Goal: Task Accomplishment & Management: Use online tool/utility

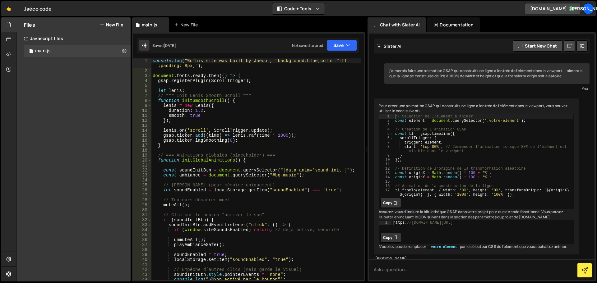
scroll to position [6544, 0]
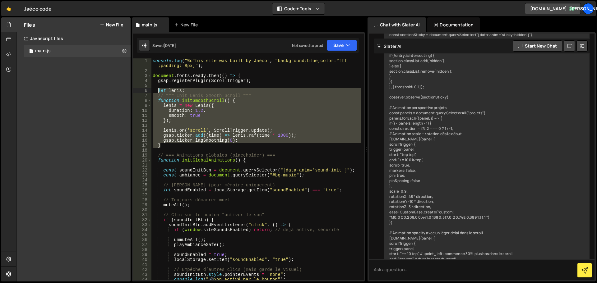
drag, startPoint x: 169, startPoint y: 147, endPoint x: 159, endPoint y: 90, distance: 58.1
click at [159, 90] on div "console . log ( "%cThis site was built by Jaéco" , "background:blue;color:#fff …" at bounding box center [256, 176] width 210 height 237
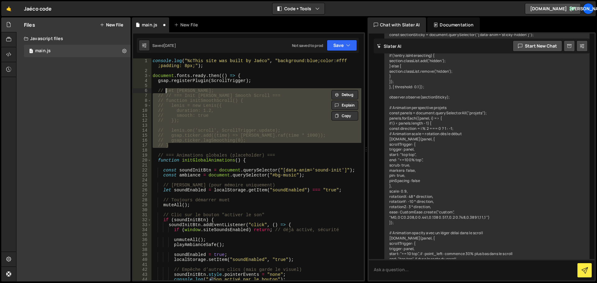
click at [223, 130] on div "console . log ( "%cThis site was built by Jaéco" , "background:blue;color:#fff …" at bounding box center [256, 169] width 210 height 222
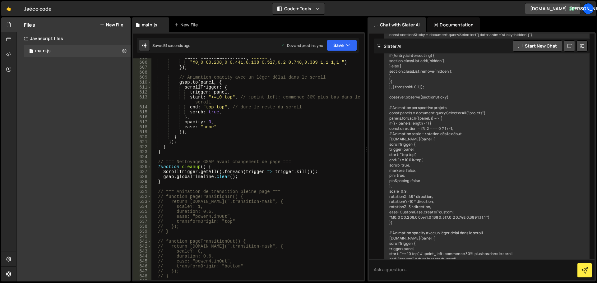
scroll to position [3125, 0]
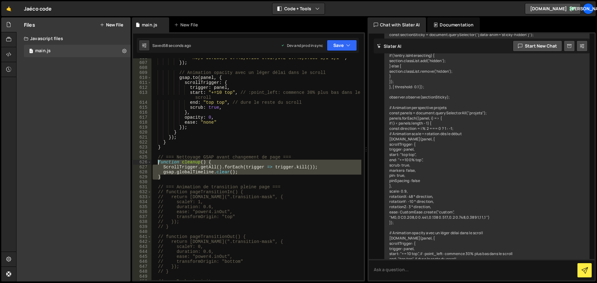
drag, startPoint x: 168, startPoint y: 178, endPoint x: 158, endPoint y: 163, distance: 18.5
click at [158, 163] on div ""M0,0 C0.208,0 0.441,0.138 0.517,0.2 0.748,0.389 1,1 1,1 " ) }) ; // Animation …" at bounding box center [256, 171] width 210 height 232
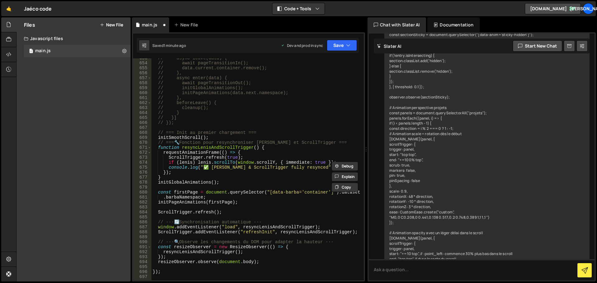
scroll to position [3364, 0]
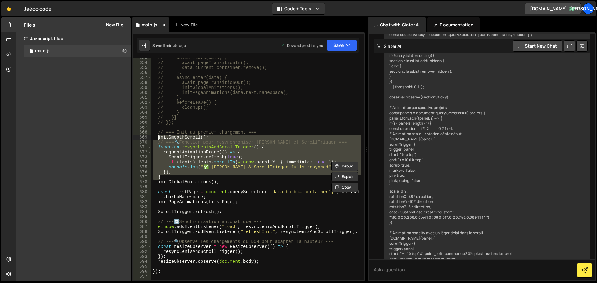
drag, startPoint x: 196, startPoint y: 178, endPoint x: 158, endPoint y: 136, distance: 56.8
click at [158, 136] on div "// async leave(data) { // await pageTransitionIn(); // data.current.container.r…" at bounding box center [256, 171] width 210 height 232
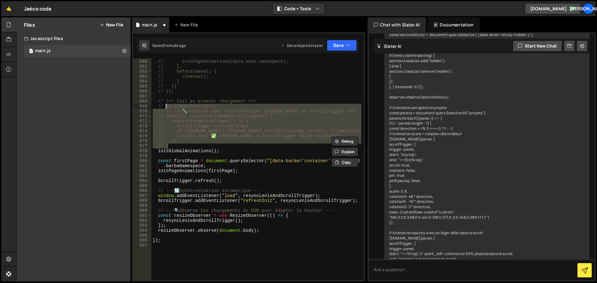
scroll to position [3395, 0]
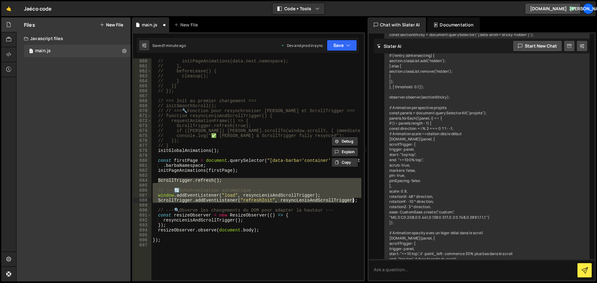
drag, startPoint x: 158, startPoint y: 181, endPoint x: 353, endPoint y: 199, distance: 196.0
click at [353, 199] on div "// initGlobalAnimations(); // initPageAnimations(data.next.namespace); // }, //…" at bounding box center [256, 170] width 210 height 232
click at [264, 230] on div "// initGlobalAnimations(); // initPageAnimations(data.next.namespace); // }, //…" at bounding box center [256, 170] width 210 height 232
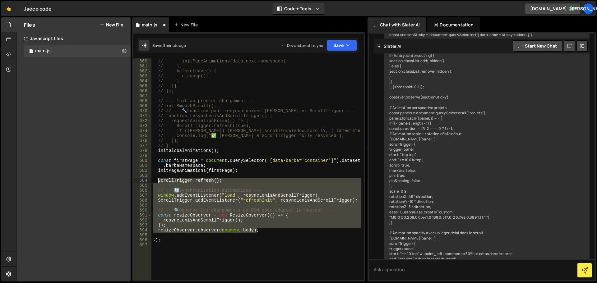
drag, startPoint x: 271, startPoint y: 232, endPoint x: 158, endPoint y: 179, distance: 124.0
click at [158, 179] on div "// initGlobalAnimations(); // initPageAnimations(data.next.namespace); // }, //…" at bounding box center [256, 170] width 210 height 232
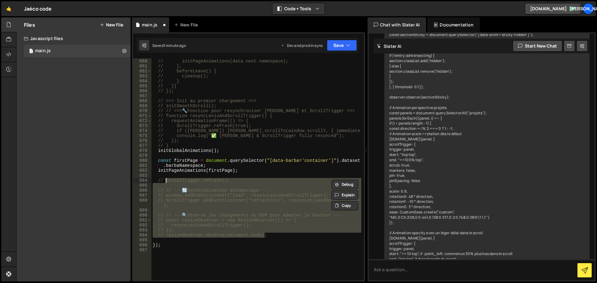
type textarea "// ScrollTrigger.refresh();"
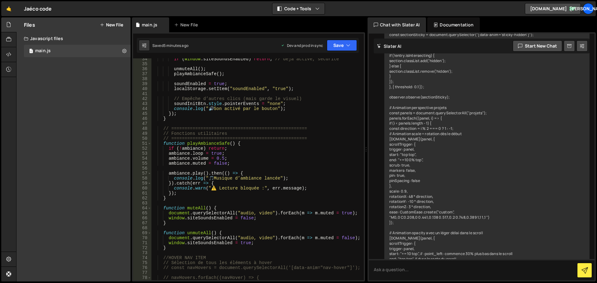
scroll to position [0, 0]
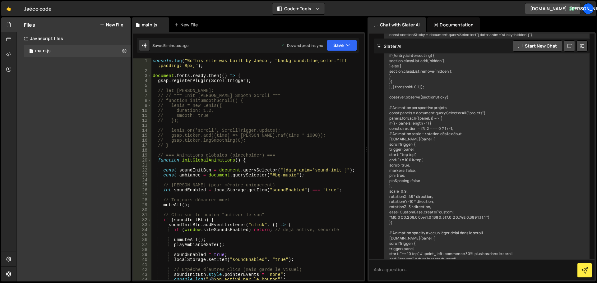
click at [224, 69] on div "console . log ( "%cThis site was built by Jaéco" , "background:blue;color:#fff …" at bounding box center [256, 176] width 210 height 237
click at [258, 85] on div "console . log ( "%cThis site was built by Jaéco" , "background:blue;color:#fff …" at bounding box center [256, 176] width 210 height 237
click at [255, 81] on div "console . log ( "%cThis site was built by Jaéco" , "background:blue;color:#fff …" at bounding box center [256, 176] width 210 height 237
type textarea "gsap.registerPlugin(ScrollTrigger);"
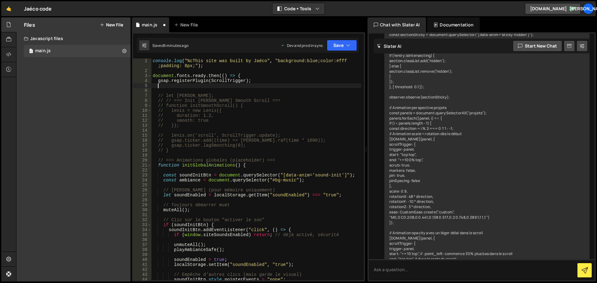
paste textarea "});"
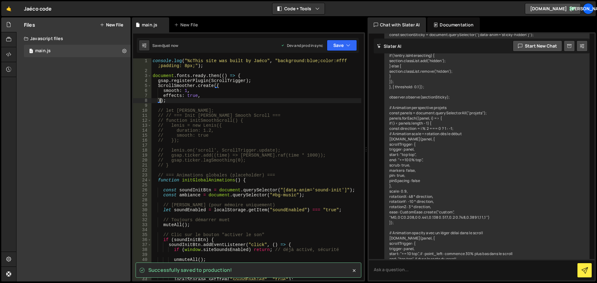
type textarea "});"
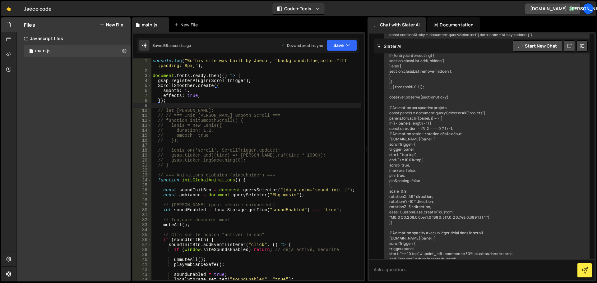
click at [197, 105] on div "console . log ( "%cThis site was built by Jaéco" , "background:blue;color:#fff …" at bounding box center [256, 176] width 210 height 237
click at [173, 81] on div "console . log ( "%cThis site was built by Jaéco" , "background:blue;color:#fff …" at bounding box center [256, 176] width 210 height 237
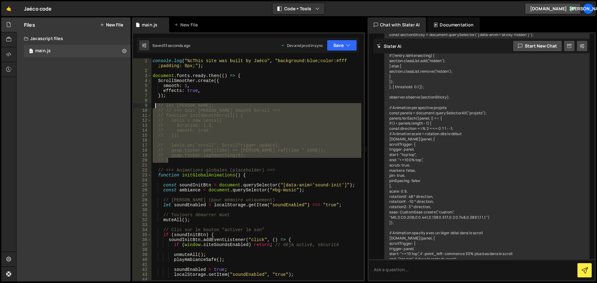
drag, startPoint x: 236, startPoint y: 160, endPoint x: 155, endPoint y: 105, distance: 97.5
click at [155, 105] on div "console . log ( "%cThis site was built by Jaéco" , "background:blue;color:#fff …" at bounding box center [256, 176] width 210 height 237
type textarea "// let [PERSON_NAME]; // // === Init [PERSON_NAME] Smooth Scroll ==="
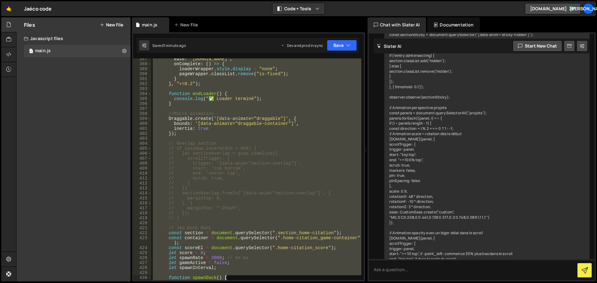
scroll to position [2006, 0]
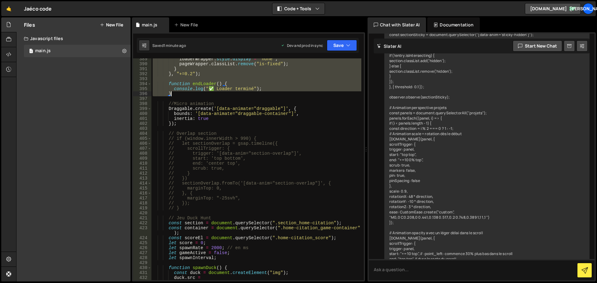
drag, startPoint x: 167, startPoint y: 108, endPoint x: 231, endPoint y: 95, distance: 65.1
click at [231, 95] on div "loaderWrapper . style . display = "none" ; pageWrapper . classList . remove ( "…" at bounding box center [256, 175] width 210 height 237
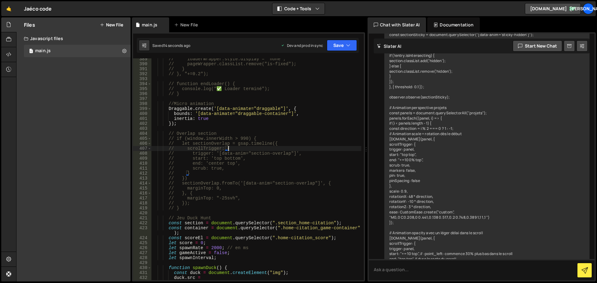
click at [278, 149] on div "// loaderWrapper.style.display = "none"; // pageWrapper.classList.remove("is-fi…" at bounding box center [256, 175] width 210 height 237
type textarea "// scrollTrigger: {"
click at [280, 127] on div "// loaderWrapper.style.display = "none"; // pageWrapper.classList.remove("is-fi…" at bounding box center [256, 175] width 210 height 237
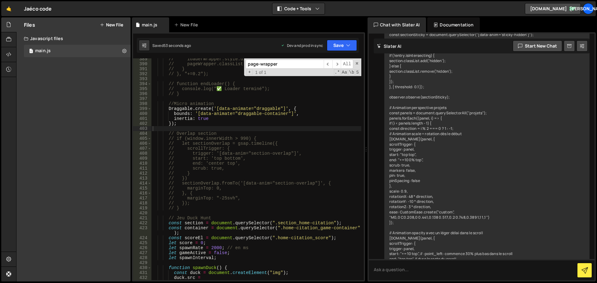
scroll to position [1674, 0]
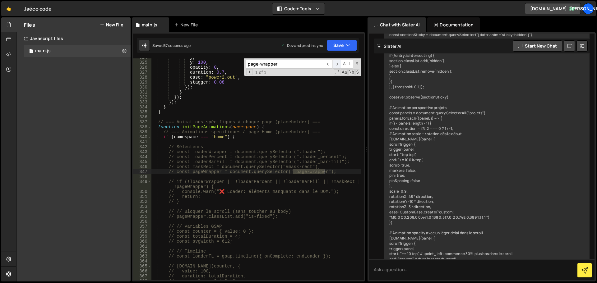
type input "page-wrapper"
click at [337, 62] on span "​" at bounding box center [336, 64] width 9 height 9
click at [260, 64] on input "page-wrapper" at bounding box center [284, 64] width 78 height 9
click at [278, 64] on input "page-wrapper" at bounding box center [284, 64] width 78 height 9
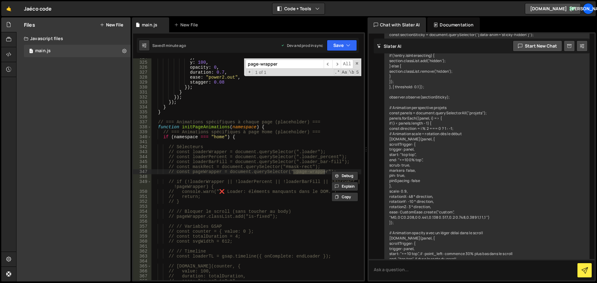
click at [278, 64] on input "page-wrapper" at bounding box center [284, 64] width 78 height 9
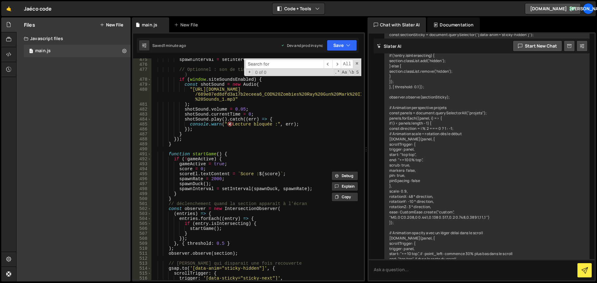
click at [252, 179] on div "spawnInterval = setInterval ( spawnDuck , spawnRate ) ; // Optionnel : son de t…" at bounding box center [256, 175] width 210 height 237
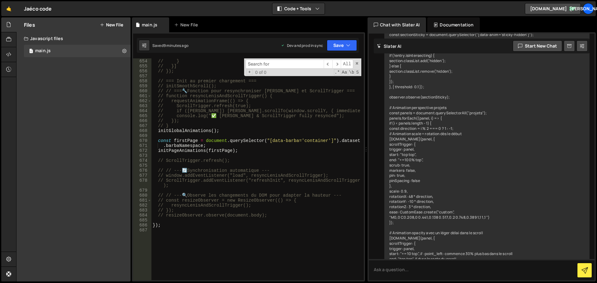
scroll to position [3365, 0]
click at [255, 126] on div "// cleanup(); // } // }] // }); // === Init au premier chargement === // initSm…" at bounding box center [256, 170] width 210 height 232
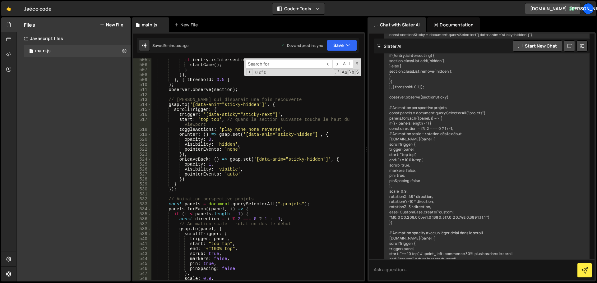
scroll to position [2486, 0]
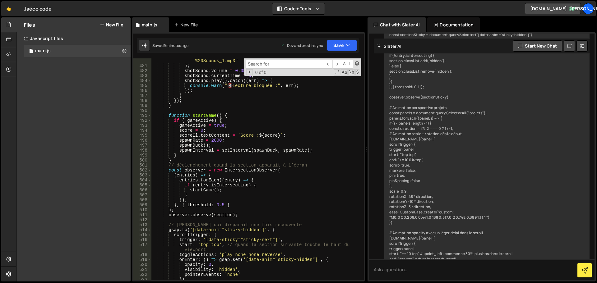
click at [355, 63] on span at bounding box center [357, 63] width 4 height 4
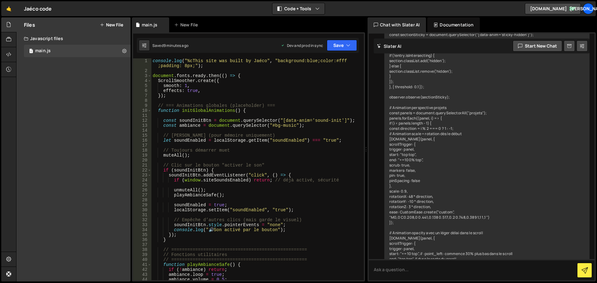
scroll to position [0, 0]
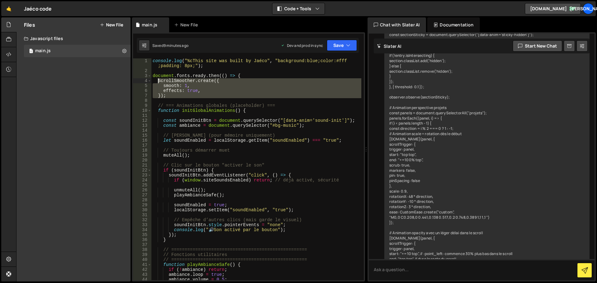
drag, startPoint x: 175, startPoint y: 100, endPoint x: 157, endPoint y: 82, distance: 25.3
click at [157, 82] on div "console . log ( "%cThis site was built by Jaéco" , "background:blue;color:#fff …" at bounding box center [256, 176] width 210 height 237
type textarea "ScrollSmoother.create({ smooth: 1,"
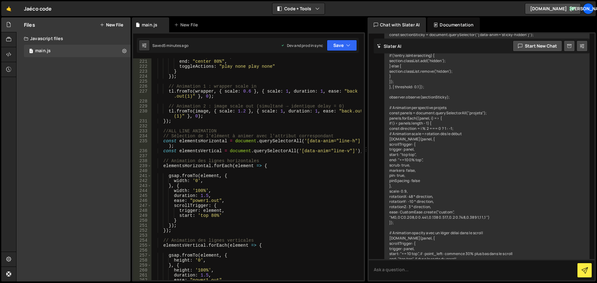
scroll to position [1133, 0]
click at [178, 234] on div "start : "top bottom" , end : "center 80%" , toggleActions : "play none play non…" at bounding box center [256, 170] width 210 height 232
click at [180, 234] on div "start : "top bottom" , end : "center 80%" , toggleActions : "play none play non…" at bounding box center [256, 170] width 210 height 232
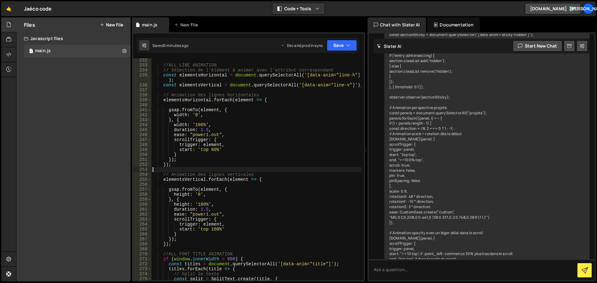
scroll to position [1199, 0]
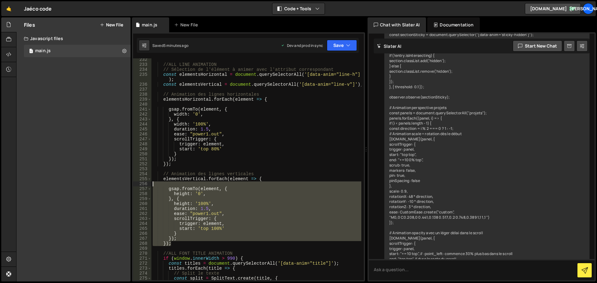
drag, startPoint x: 179, startPoint y: 244, endPoint x: 186, endPoint y: 186, distance: 59.1
click at [186, 186] on div "//ALL LINE ANIMATION // Sélection de l'élément à animer avec l'attribut corresp…" at bounding box center [256, 173] width 210 height 232
type textarea "gsap.fromTo(element, {"
click at [195, 89] on div "//ALL LINE ANIMATION // Sélection de l'élément à animer avec l'attribut corresp…" at bounding box center [256, 173] width 210 height 232
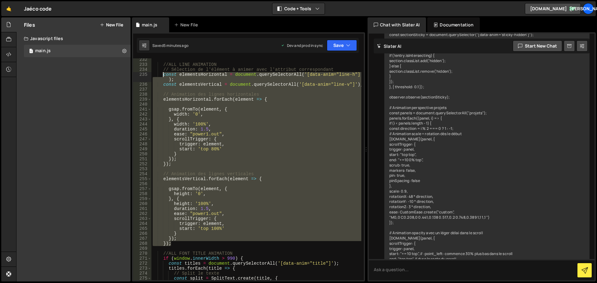
drag, startPoint x: 188, startPoint y: 243, endPoint x: 163, endPoint y: 73, distance: 171.8
click at [163, 73] on div "//ALL LINE ANIMATION // Sélection de l'élément à animer avec l'attribut corresp…" at bounding box center [256, 173] width 210 height 232
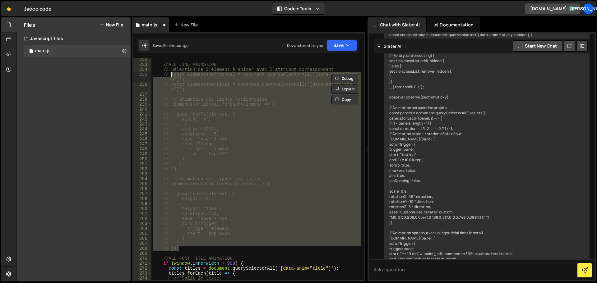
click at [239, 140] on div "//ALL LINE ANIMATION // Sélection de l'élément à animer avec l'attribut corresp…" at bounding box center [256, 169] width 210 height 222
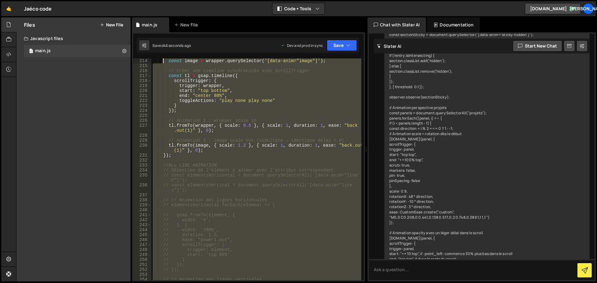
scroll to position [1094, 0]
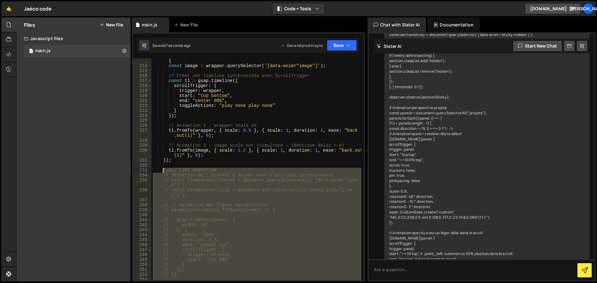
drag, startPoint x: 191, startPoint y: 210, endPoint x: 163, endPoint y: 171, distance: 48.9
click at [163, 171] on div "document . querySelectorAll ( '[data-anim="image-wrapper"]' ) . forEach ( wrapp…" at bounding box center [256, 171] width 210 height 237
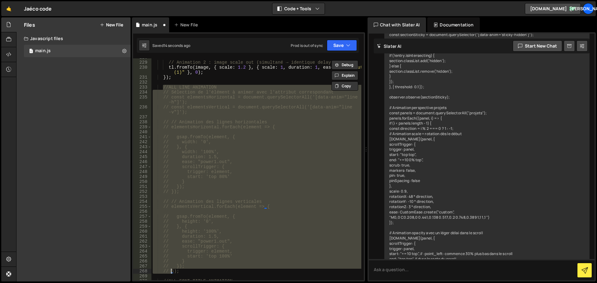
scroll to position [1174, 0]
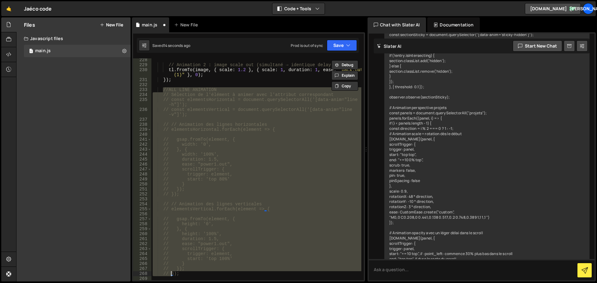
click at [196, 164] on div "// Animation 2 : image scale out (simultané → identique delay = 0) tl . fromTo …" at bounding box center [256, 169] width 210 height 222
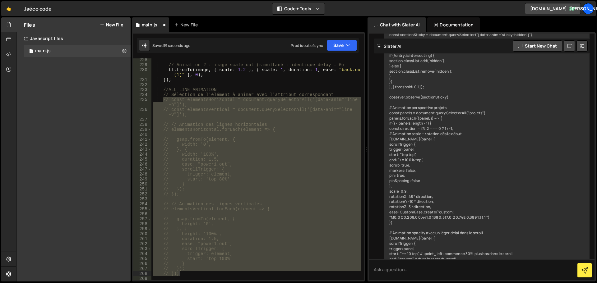
drag, startPoint x: 163, startPoint y: 100, endPoint x: 194, endPoint y: 274, distance: 176.6
click at [194, 274] on div "// Animation 2 : image scale out (simultané → identique delay = 0) tl . fromTo …" at bounding box center [256, 173] width 210 height 232
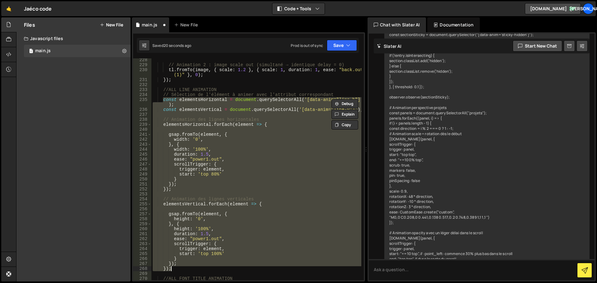
click at [253, 172] on div "// Animation 2 : image scale out (simultané → identique delay = 0) tl . fromTo …" at bounding box center [256, 169] width 210 height 222
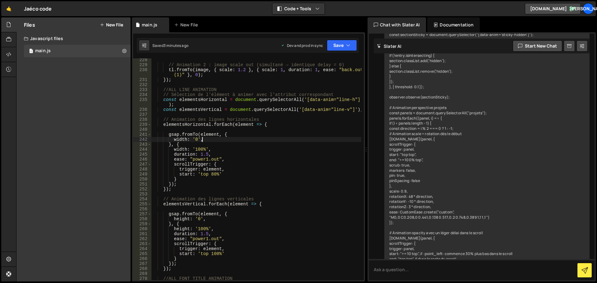
click at [289, 140] on div "// Animation 2 : image scale out (simultané → identique delay = 0) tl . fromTo …" at bounding box center [256, 173] width 210 height 232
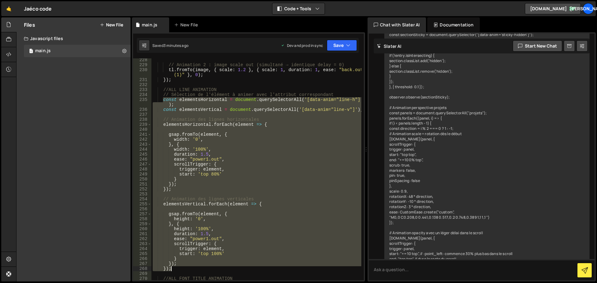
drag, startPoint x: 163, startPoint y: 100, endPoint x: 179, endPoint y: 269, distance: 169.5
click at [179, 269] on div "// Animation 2 : image scale out (simultané → identique delay = 0) tl . fromTo …" at bounding box center [256, 173] width 210 height 232
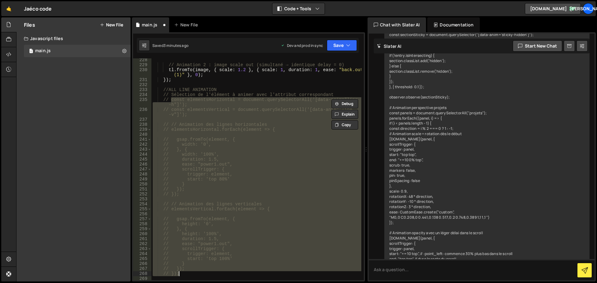
click at [254, 165] on div "// Animation 2 : image scale out (simultané → identique delay = 0) tl . fromTo …" at bounding box center [256, 169] width 210 height 222
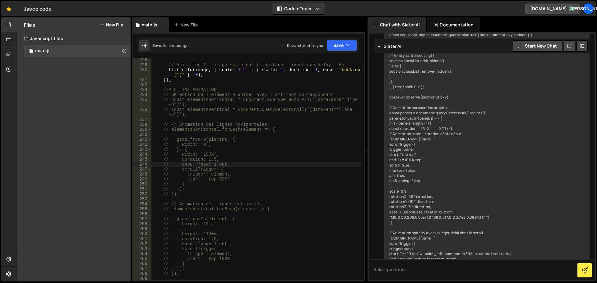
click at [266, 106] on div "// Animation 2 : image scale out (simultané → identique delay = 0) tl . fromTo …" at bounding box center [256, 173] width 210 height 232
type textarea "// const elementsHorizontal = document.querySelectorAll('[data-anim="line-h"]');"
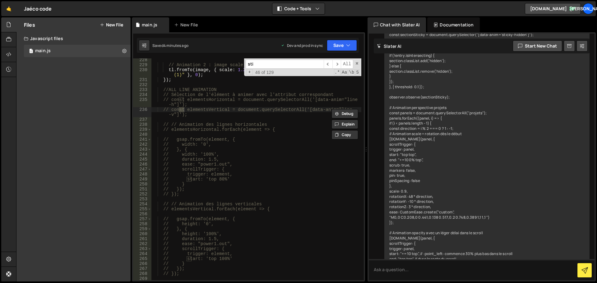
scroll to position [2529, 0]
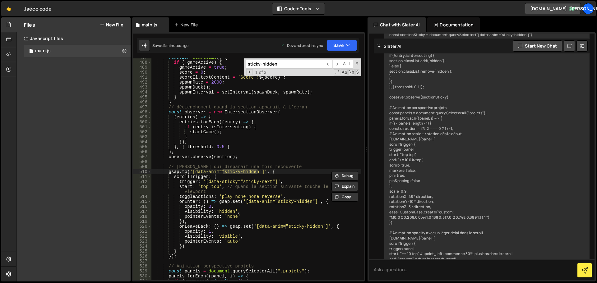
type input "sticky-hidden"
click at [240, 166] on div "function startGame ( ) { if ( ! gameActive ) { gameActive = true ; score = 0 ; …" at bounding box center [256, 171] width 210 height 232
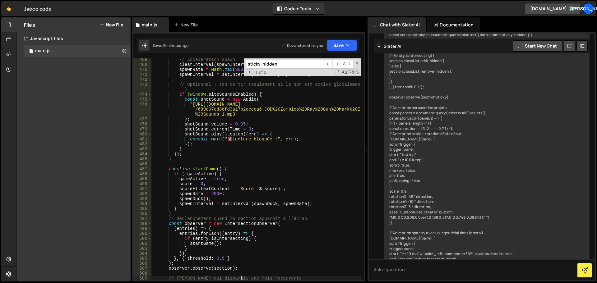
scroll to position [2411, 0]
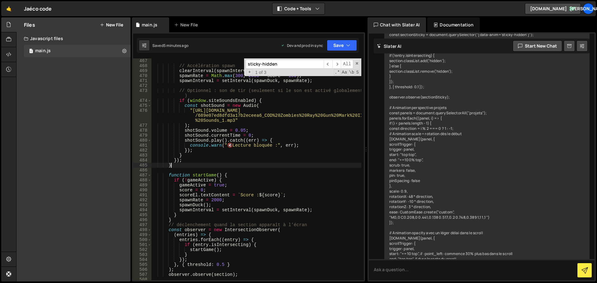
click at [240, 166] on div "setTimeout (( ) => duck . remove ( ) , 100 ) ; // Accélération spawn clearInter…" at bounding box center [256, 169] width 210 height 232
type textarea "}"
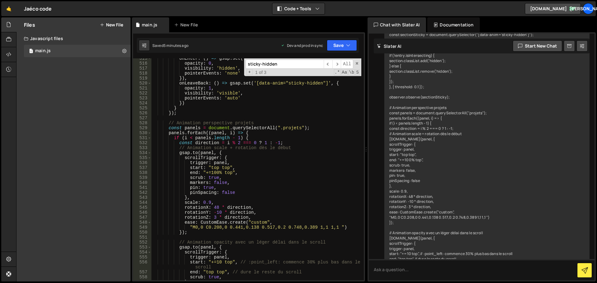
scroll to position [2673, 0]
click at [286, 63] on input "sticky-hidden" at bounding box center [284, 64] width 78 height 9
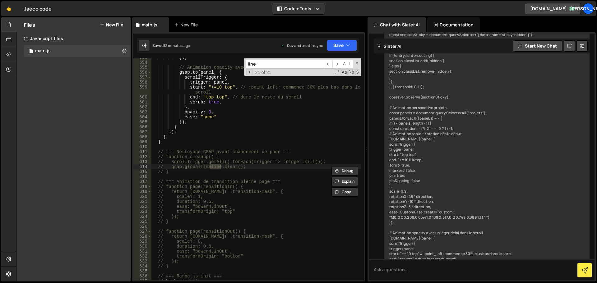
scroll to position [1102, 0]
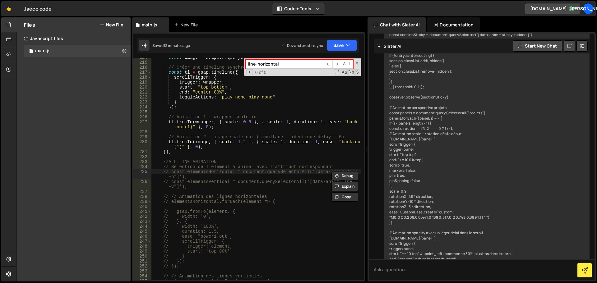
click at [296, 68] on input "line-horizontal" at bounding box center [284, 64] width 78 height 9
type input "line"
click at [329, 65] on span "​" at bounding box center [327, 64] width 9 height 9
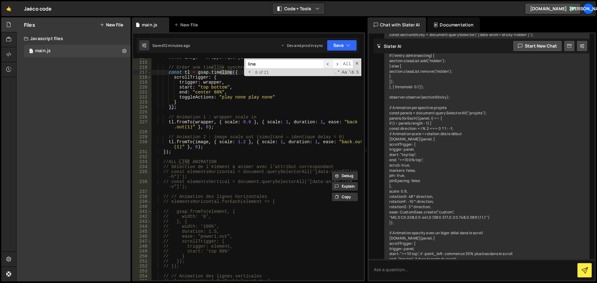
click at [329, 65] on span "​" at bounding box center [327, 64] width 9 height 9
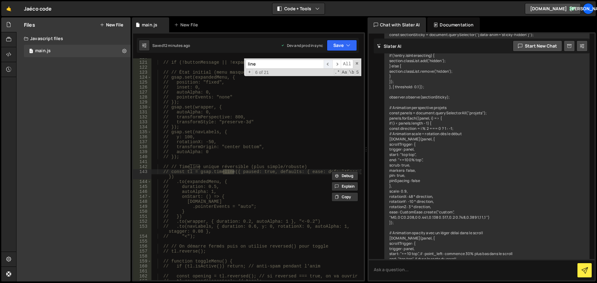
click at [329, 65] on span "​" at bounding box center [327, 64] width 9 height 9
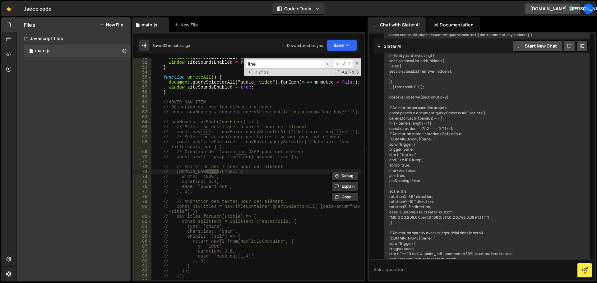
scroll to position [257, 0]
click at [329, 65] on span "​" at bounding box center [327, 64] width 9 height 9
click at [337, 63] on span "​" at bounding box center [336, 64] width 9 height 9
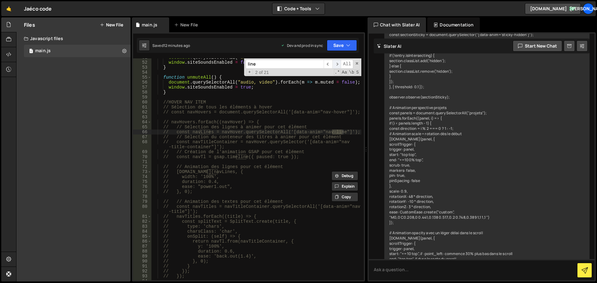
click at [337, 63] on span "​" at bounding box center [336, 64] width 9 height 9
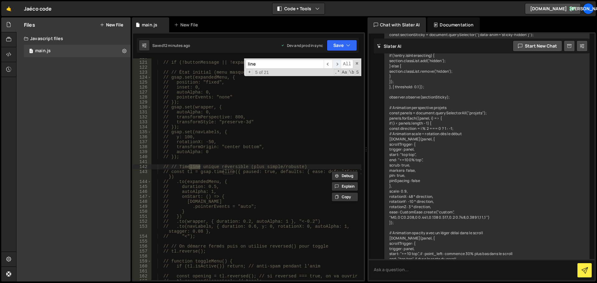
click at [337, 63] on span "​" at bounding box center [336, 64] width 9 height 9
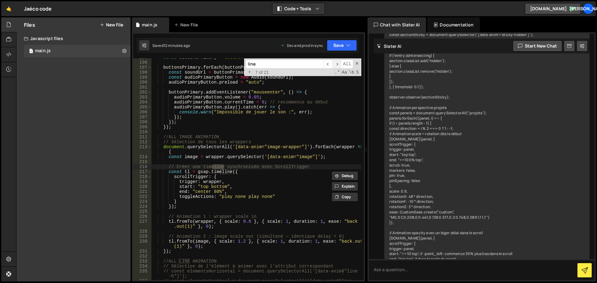
scroll to position [1003, 0]
click at [337, 63] on span "​" at bounding box center [336, 64] width 9 height 9
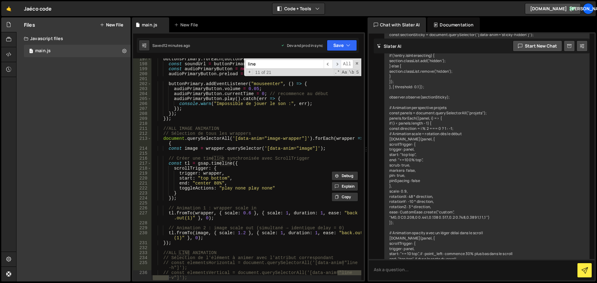
click at [337, 63] on span "​" at bounding box center [336, 64] width 9 height 9
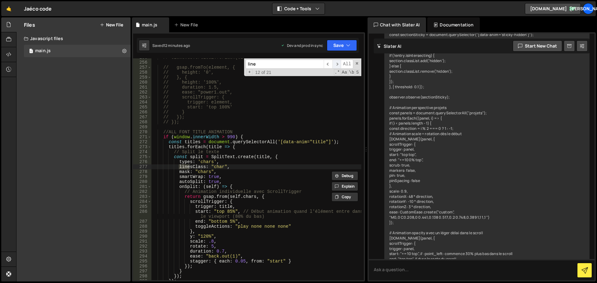
scroll to position [1326, 0]
click at [337, 63] on span "​" at bounding box center [336, 64] width 9 height 9
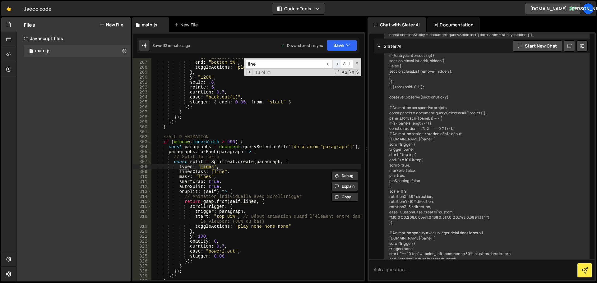
click at [337, 63] on span "​" at bounding box center [336, 64] width 9 height 9
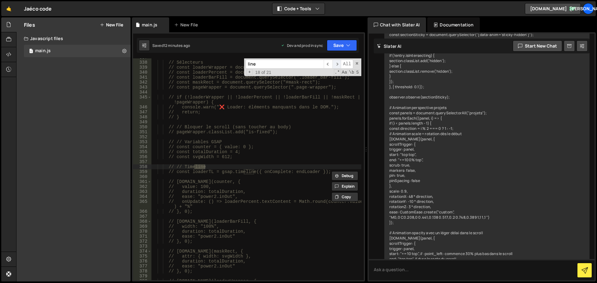
scroll to position [1744, 0]
click at [337, 63] on span "​" at bounding box center [336, 64] width 9 height 9
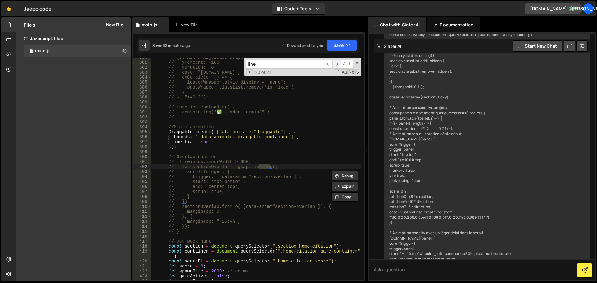
click at [337, 63] on span "​" at bounding box center [336, 64] width 9 height 9
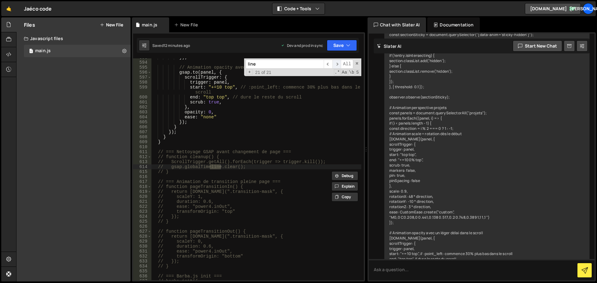
click at [337, 63] on span "​" at bounding box center [336, 64] width 9 height 9
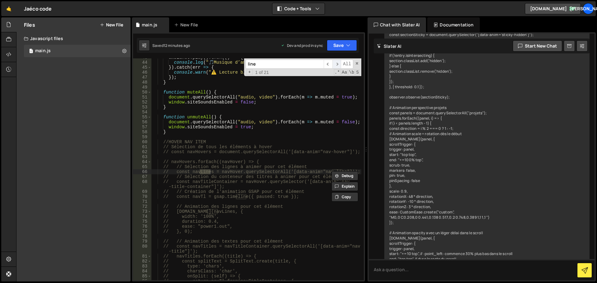
scroll to position [217, 0]
click at [337, 63] on span "​" at bounding box center [336, 64] width 9 height 9
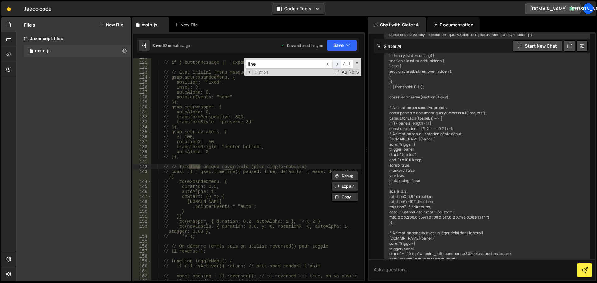
scroll to position [620, 0]
click at [337, 63] on span "​" at bounding box center [336, 64] width 9 height 9
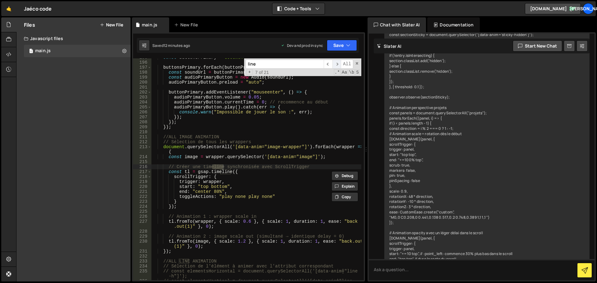
click at [337, 63] on span "​" at bounding box center [336, 64] width 9 height 9
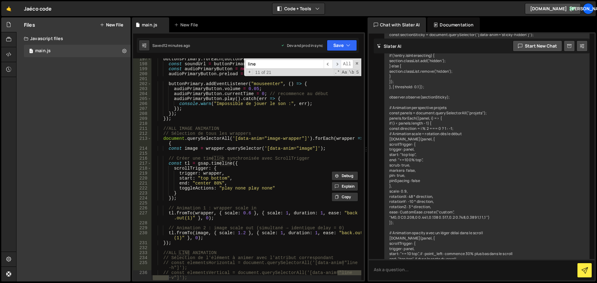
click at [337, 63] on span "​" at bounding box center [336, 64] width 9 height 9
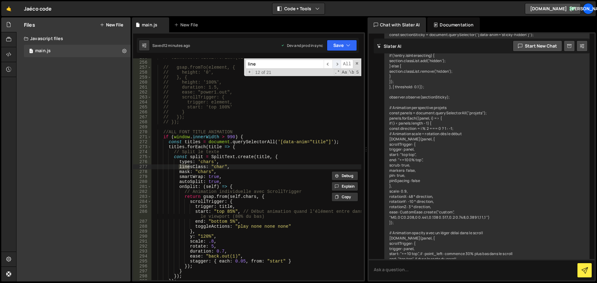
click at [337, 63] on span "​" at bounding box center [336, 64] width 9 height 9
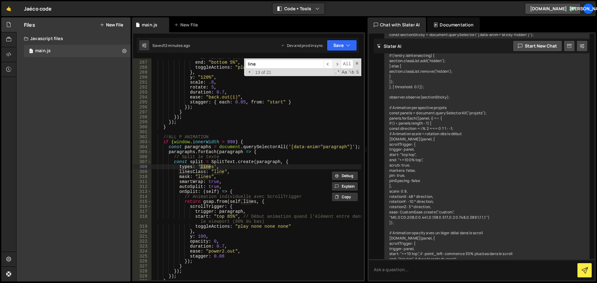
scroll to position [1485, 0]
click at [337, 63] on span "​" at bounding box center [336, 64] width 9 height 9
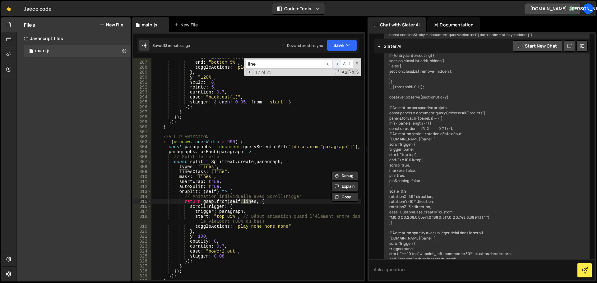
click at [337, 63] on span "​" at bounding box center [336, 64] width 9 height 9
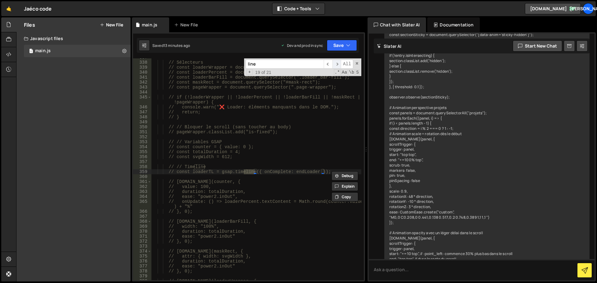
click at [337, 63] on span "​" at bounding box center [336, 64] width 9 height 9
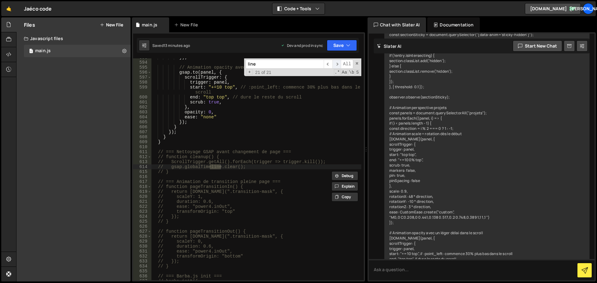
click at [337, 63] on span "​" at bounding box center [336, 64] width 9 height 9
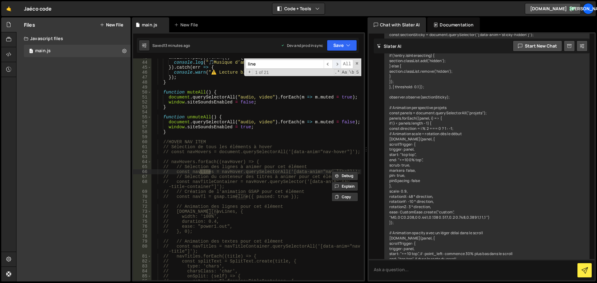
click at [337, 63] on span "​" at bounding box center [336, 64] width 9 height 9
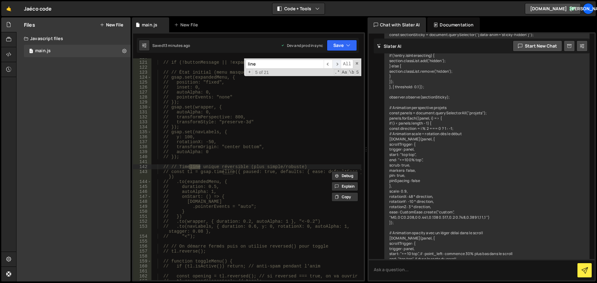
click at [337, 63] on span "​" at bounding box center [336, 64] width 9 height 9
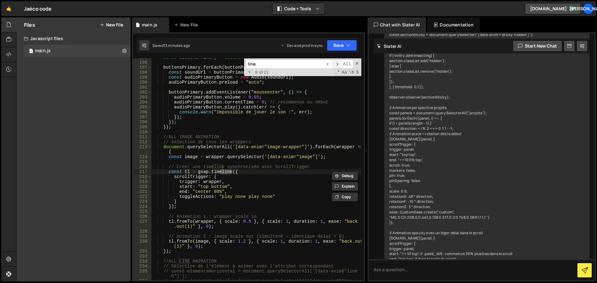
click at [337, 63] on span "​" at bounding box center [336, 64] width 9 height 9
click at [357, 65] on span at bounding box center [357, 63] width 4 height 4
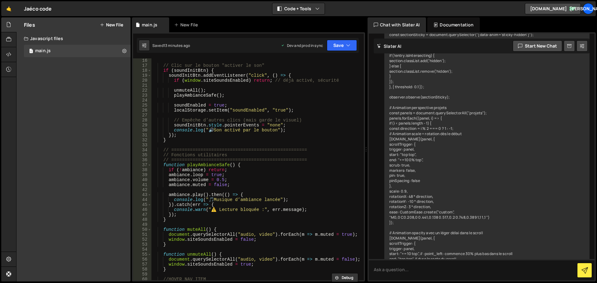
scroll to position [0, 0]
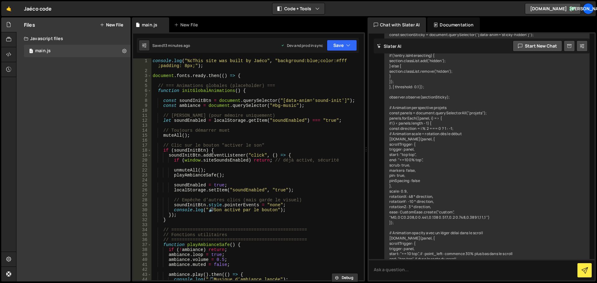
click at [314, 63] on div "console . log ( "%cThis site was built by Jaéco" , "background:blue;color:#fff …" at bounding box center [256, 176] width 210 height 237
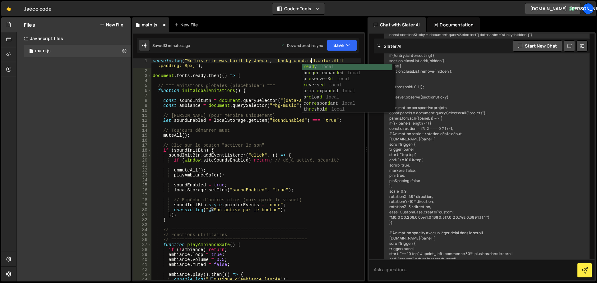
click at [270, 86] on div "console . log ( "%cThis site was built by Jaéco" , "background:red;color:#fff ;…" at bounding box center [256, 176] width 210 height 237
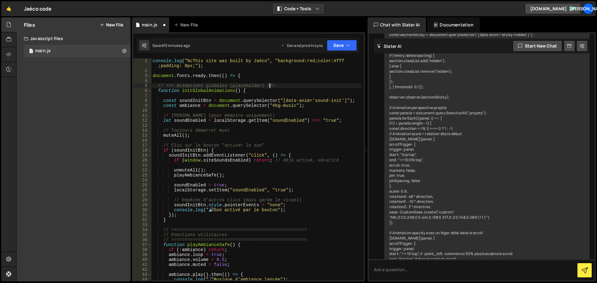
scroll to position [0, 8]
drag, startPoint x: 240, startPoint y: 60, endPoint x: 195, endPoint y: 62, distance: 45.7
click at [195, 62] on div "console . log ( "%cThis site was built by Jaéco" , "background:red;color:#fff ;…" at bounding box center [256, 176] width 210 height 237
click at [200, 59] on div "console . log ( "%cThis site was built by Jaéco" , "background:red;color:#fff ;…" at bounding box center [256, 169] width 210 height 222
drag, startPoint x: 192, startPoint y: 60, endPoint x: 242, endPoint y: 62, distance: 49.5
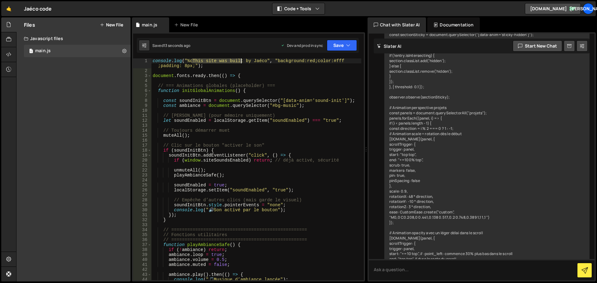
click at [242, 62] on div "console . log ( "%cThis site was built by Jaéco" , "background:red;color:#fff ;…" at bounding box center [256, 176] width 210 height 237
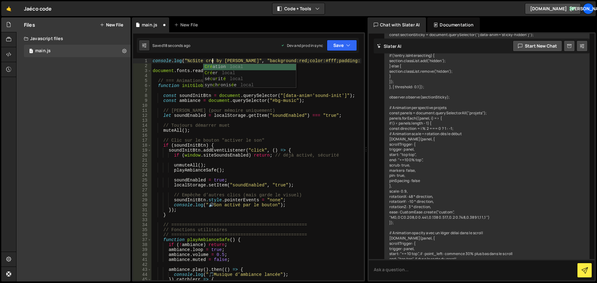
scroll to position [0, 4]
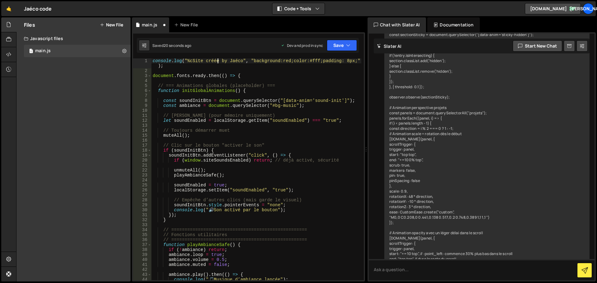
type textarea "console.log("%cSite créé by Jaéco", "background:red;color:#fff;padding: 8px;");"
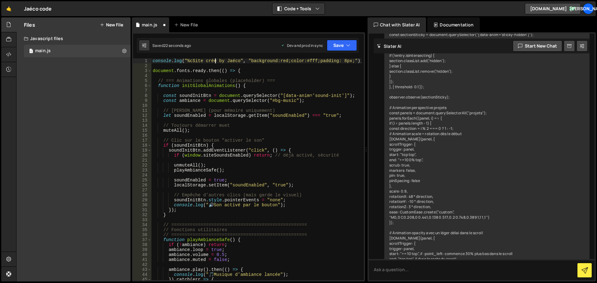
click at [230, 65] on div "console . log ( "%cSite créé by Jaéco" , "background:red;color:#fff;padding: 8p…" at bounding box center [256, 174] width 210 height 232
click at [232, 161] on div "console . log ( "%cSite créé by Jaéco" , "background:red;color:#fff;padding: 8p…" at bounding box center [256, 174] width 210 height 232
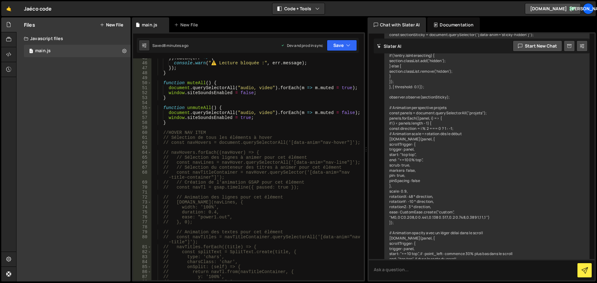
scroll to position [222, 0]
click at [182, 125] on div "}) . catch ( err => { console . warn ( "⚠️ Lecture bloquée :" , err . message )…" at bounding box center [256, 172] width 210 height 232
type textarea "}"
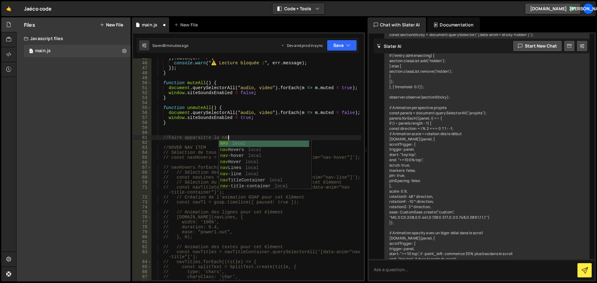
scroll to position [0, 5]
type textarea "//Faire apparaitre la NAV"
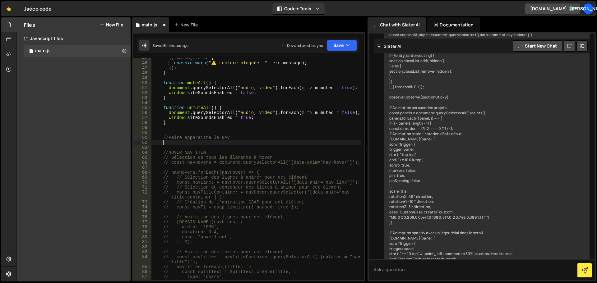
scroll to position [0, 0]
paste textarea "});"
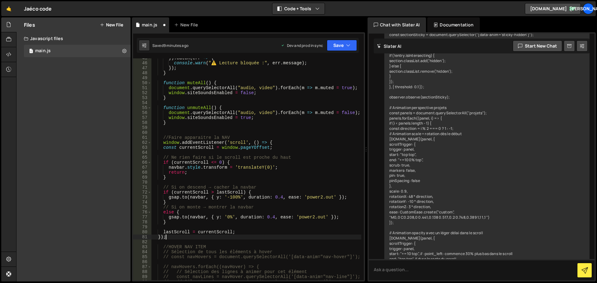
click at [198, 197] on div "}) . catch ( err => { console . warn ( "⚠️ Lecture bloquée :" , err . message )…" at bounding box center [256, 172] width 210 height 232
click at [162, 236] on div "}) . catch ( err => { console . warn ( "⚠️ Lecture bloquée :" , err . message )…" at bounding box center [256, 172] width 210 height 232
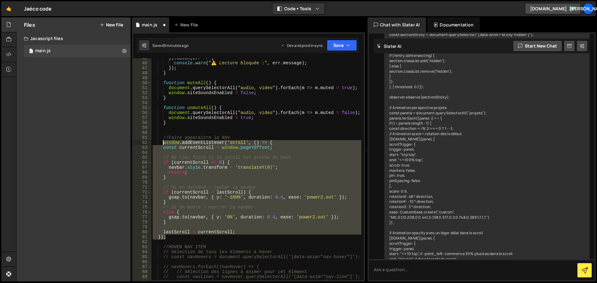
drag, startPoint x: 167, startPoint y: 236, endPoint x: 163, endPoint y: 144, distance: 91.8
click at [163, 144] on div "}) . catch ( err => { console . warn ( "⚠️ Lecture bloquée :" , err . message )…" at bounding box center [256, 172] width 210 height 232
paste textarea "})"
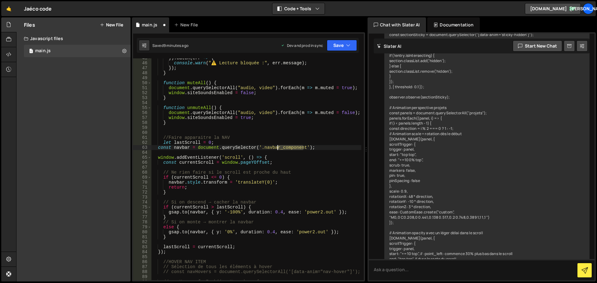
drag, startPoint x: 304, startPoint y: 148, endPoint x: 277, endPoint y: 148, distance: 26.7
click at [277, 148] on div "}) . catch ( err => { console . warn ( "⚠️ Lecture bloquée :" , err . message )…" at bounding box center [256, 172] width 210 height 232
type textarea "const navbar = document.querySelector('.navigation');"
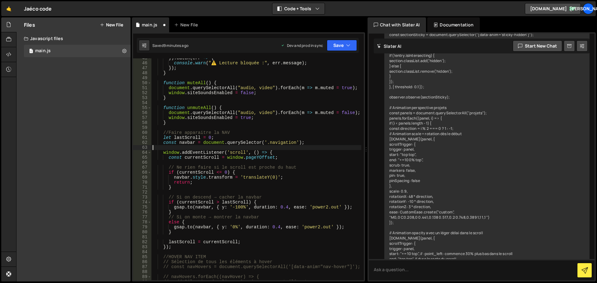
scroll to position [0, 0]
click at [328, 207] on div "}) . catch ( err => { console . warn ( "⚠️ Lecture bloquée :" , err . message )…" at bounding box center [256, 172] width 210 height 232
click at [335, 209] on div "}) . catch ( err => { console . warn ( "⚠️ Lecture bloquée :" , err . message )…" at bounding box center [256, 172] width 210 height 232
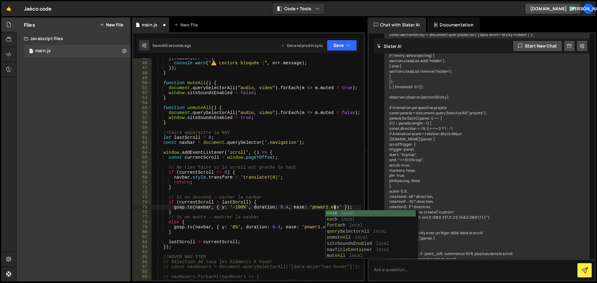
scroll to position [0, 13]
click at [317, 227] on div "}) . catch ( err => { console . warn ( "⚠️ Lecture bloquée :" , err . message )…" at bounding box center [256, 172] width 210 height 232
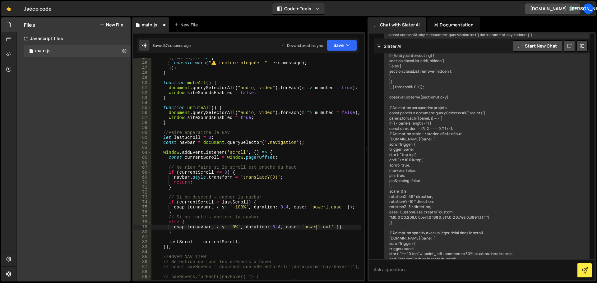
click at [328, 227] on div "}) . catch ( err => { console . warn ( "⚠️ Lecture bloquée :" , err . message )…" at bounding box center [256, 172] width 210 height 232
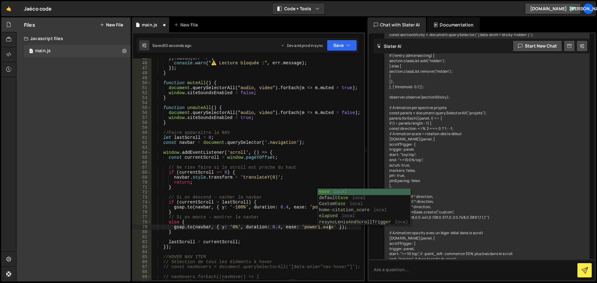
click at [290, 219] on div "}) . catch ( err => { console . warn ( "⚠️ Lecture bloquée :" , err . message )…" at bounding box center [256, 172] width 210 height 232
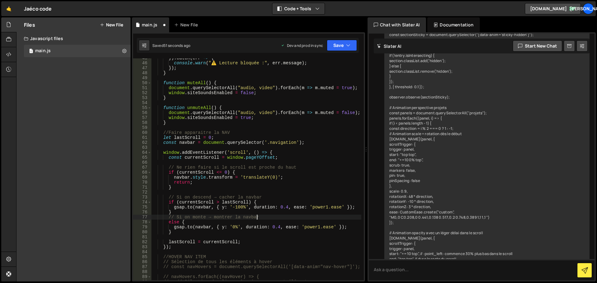
scroll to position [0, 7]
click at [240, 118] on div "}) . catch ( err => { console . warn ( "⚠️ Lecture bloquée :" , err . message )…" at bounding box center [256, 172] width 210 height 232
type textarea "window.siteSoundsEnabled = true;"
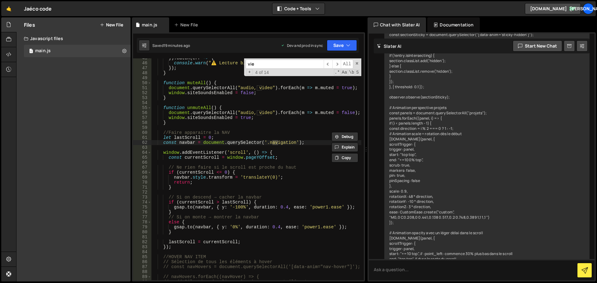
scroll to position [1495, 0]
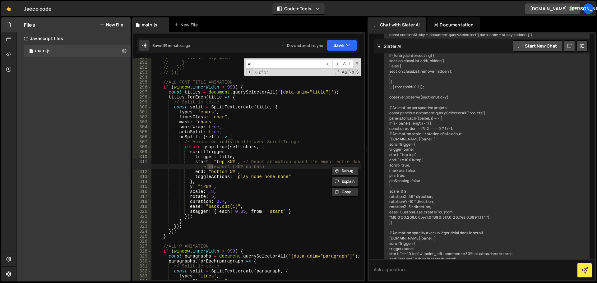
type input "v"
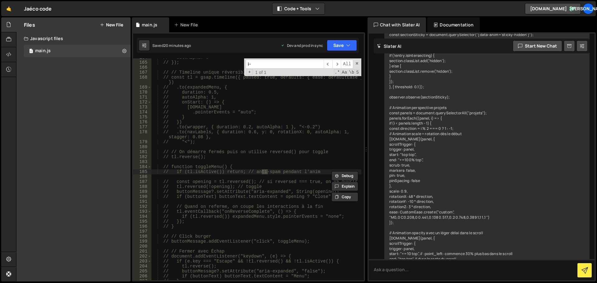
type input "i"
type textarea "// [DOMAIN_NAME]"
click at [274, 107] on div "// autoAlpha: 0 // }); // // Timeline unique réversible (plus simple/robuste) /…" at bounding box center [256, 171] width 210 height 232
click at [273, 164] on div "// autoAlpha: 0 // }); // // Timeline unique réversible (plus simple/robuste) /…" at bounding box center [256, 171] width 210 height 232
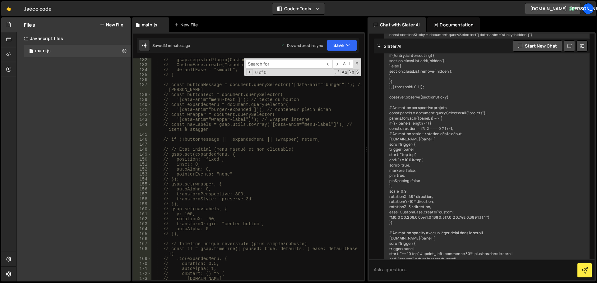
scroll to position [637, 0]
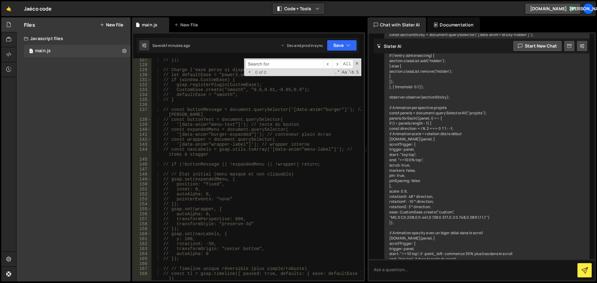
click at [357, 64] on span at bounding box center [357, 63] width 4 height 4
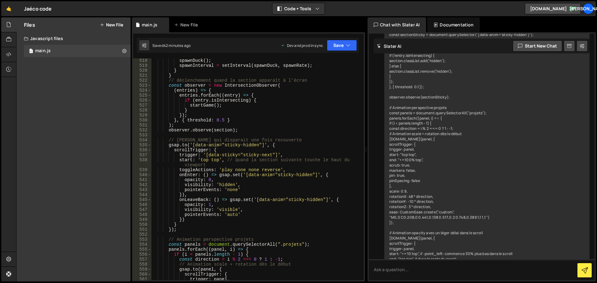
scroll to position [2675, 0]
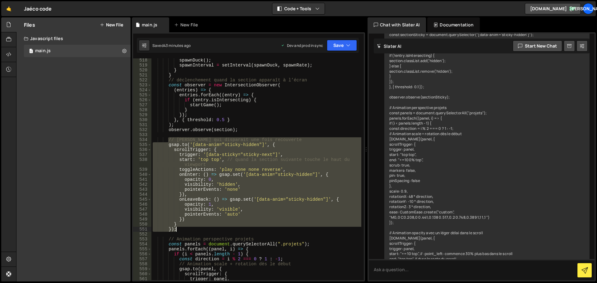
drag, startPoint x: 169, startPoint y: 138, endPoint x: 191, endPoint y: 231, distance: 95.6
click at [191, 231] on div "spawnDuck ( ) ; spawnInterval = setInterval ( spawnDuck , spawnRate ) ; } } // …" at bounding box center [256, 174] width 210 height 232
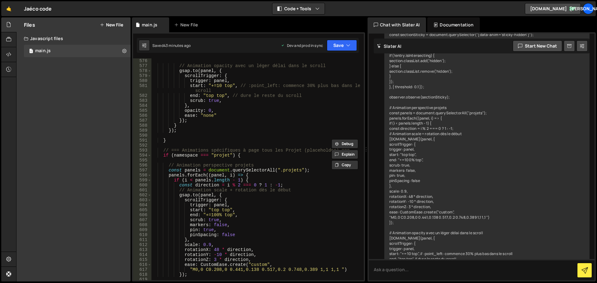
scroll to position [2986, 0]
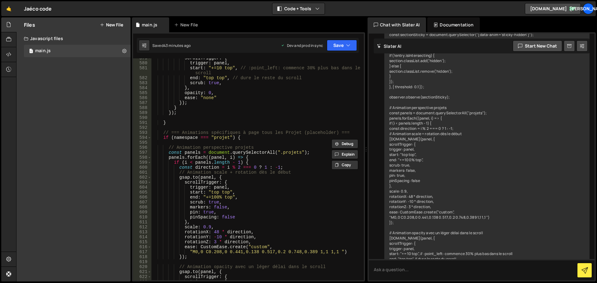
click at [189, 123] on div "scrollTrigger : { trigger : panel , start : "+=10 top" , // :point_left: commen…" at bounding box center [256, 172] width 210 height 232
type textarea "}"
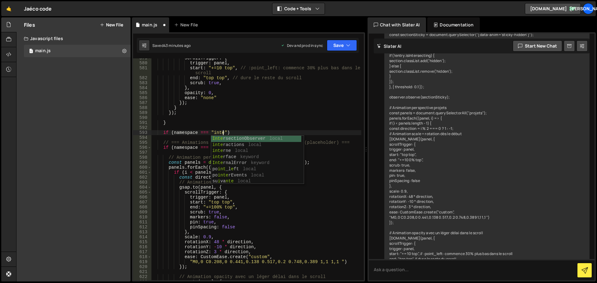
scroll to position [0, 5]
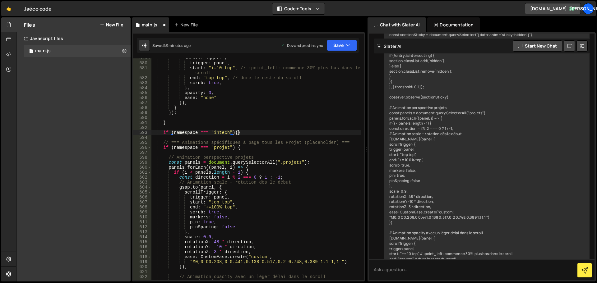
type textarea "if (namespace === "intech"){}"
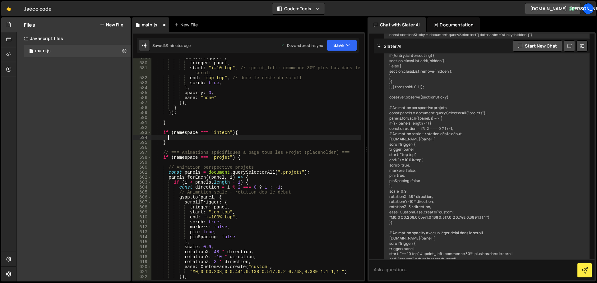
scroll to position [0, 1]
paste textarea "});"
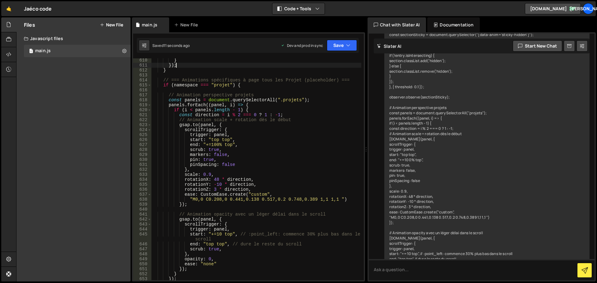
scroll to position [3147, 0]
click at [238, 87] on div "}) } }) ; } // === Animations spécifiques à page tous les Projet (placeholder) …" at bounding box center [256, 169] width 210 height 232
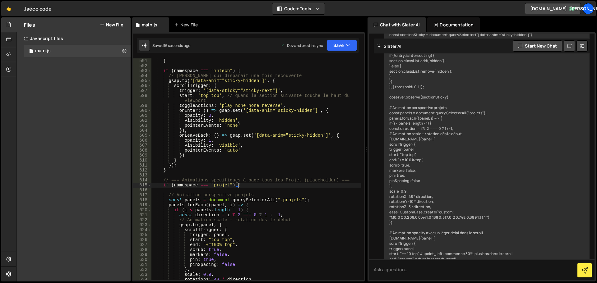
scroll to position [3038, 0]
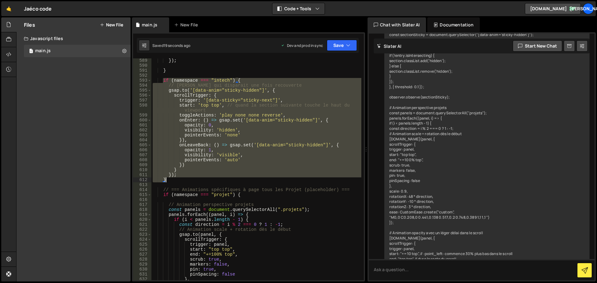
drag, startPoint x: 163, startPoint y: 79, endPoint x: 182, endPoint y: 182, distance: 104.7
click at [182, 182] on div "}) ; } if ( namespace === "intech" ) { // Sticky qui disparait une fois recouve…" at bounding box center [256, 174] width 210 height 232
type textarea "}); }"
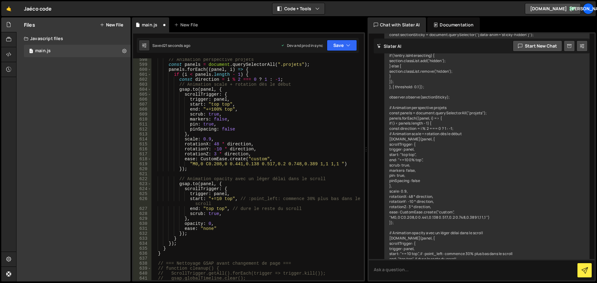
scroll to position [3084, 0]
click at [163, 249] on div "// Animation perspective projets const panels = document . querySelectorAll ( "…" at bounding box center [256, 173] width 210 height 232
type textarea "}"
click at [173, 250] on div "// Animation perspective projets const panels = document . querySelectorAll ( "…" at bounding box center [256, 173] width 210 height 232
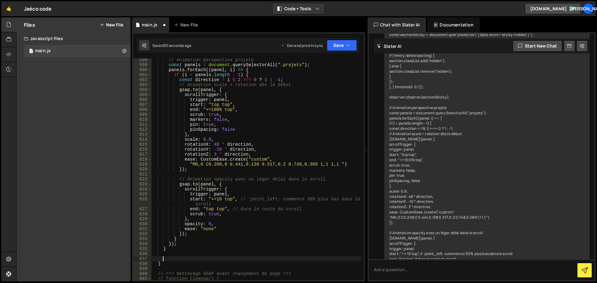
paste textarea "}"
type textarea "}"
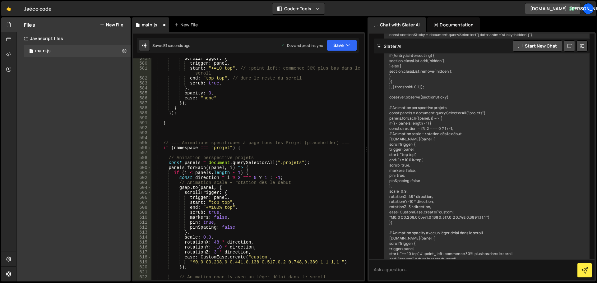
scroll to position [2944, 0]
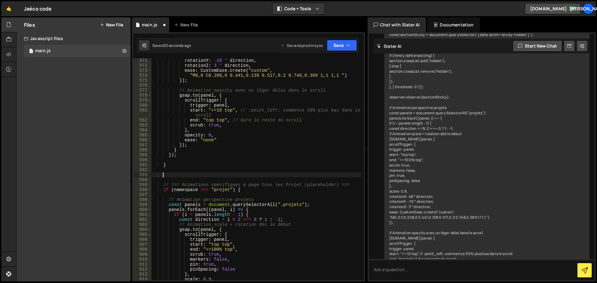
click at [178, 174] on div "rotationY : - 10 * direction , rotationZ : 3 * direction , ease : CustomEase . …" at bounding box center [256, 174] width 210 height 232
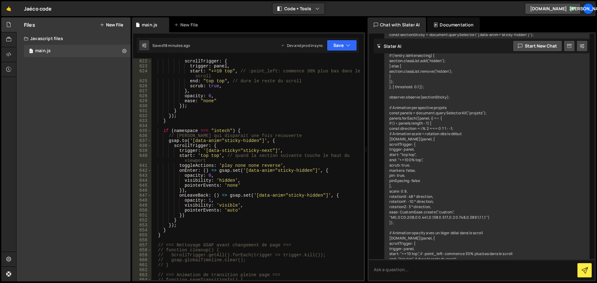
scroll to position [3203, 0]
click at [238, 127] on div "scrollTrigger : { trigger : panel , start : "+=10 top" , // :point_left: commen…" at bounding box center [256, 173] width 210 height 232
click at [159, 234] on div "scrollTrigger : { trigger : panel , start : "+=10 top" , // :point_left: commen…" at bounding box center [256, 173] width 210 height 232
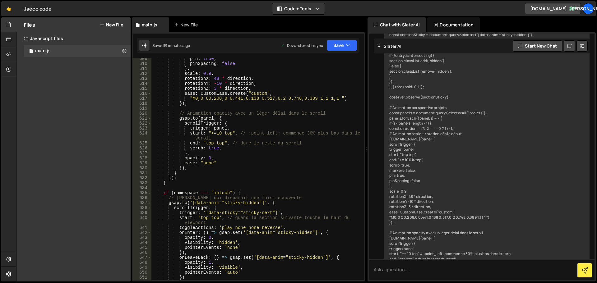
scroll to position [3139, 0]
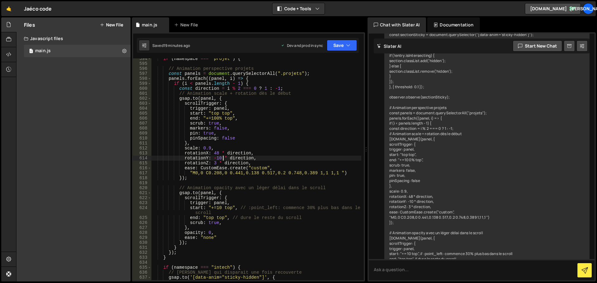
click at [223, 157] on div "if ( namespace === "projet" ) { // Animation perspective projets const panels =…" at bounding box center [256, 172] width 210 height 232
type textarea "rotationY: -10 * direction,"
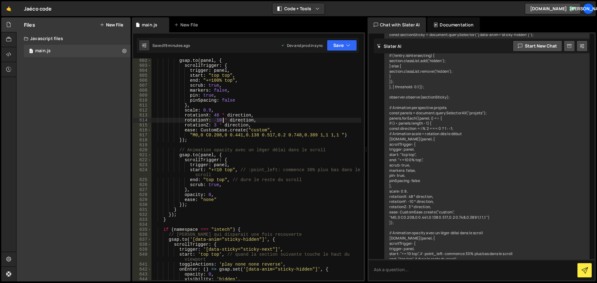
scroll to position [3113, 0]
